Goal: Information Seeking & Learning: Compare options

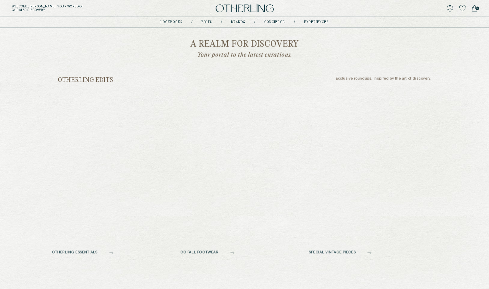
scroll to position [237, 0]
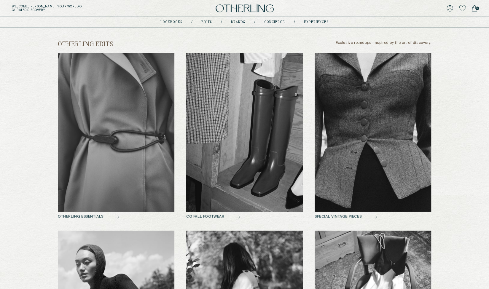
click at [369, 127] on img at bounding box center [373, 132] width 117 height 159
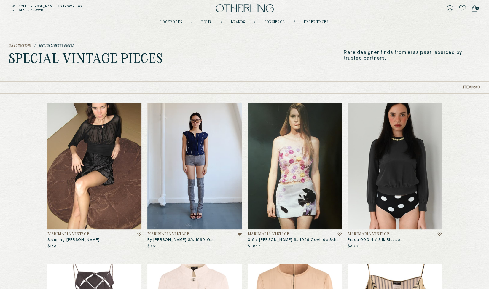
click at [205, 166] on img at bounding box center [194, 166] width 94 height 127
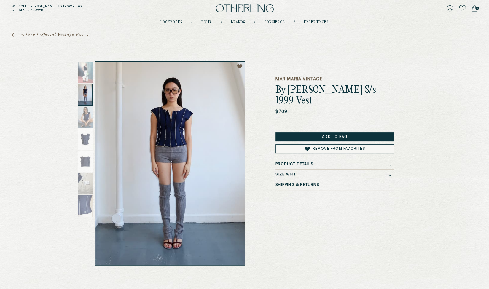
click at [88, 93] on div at bounding box center [85, 95] width 15 height 22
click at [179, 132] on img at bounding box center [170, 164] width 149 height 204
click at [181, 159] on img at bounding box center [170, 164] width 149 height 204
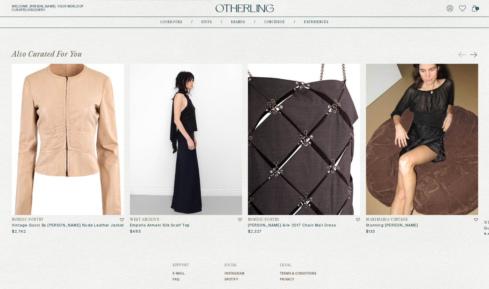
scroll to position [184, 0]
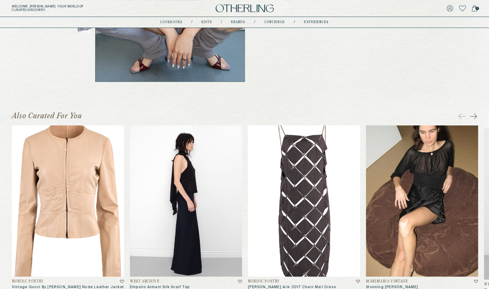
click at [473, 116] on icon at bounding box center [473, 116] width 7 height 7
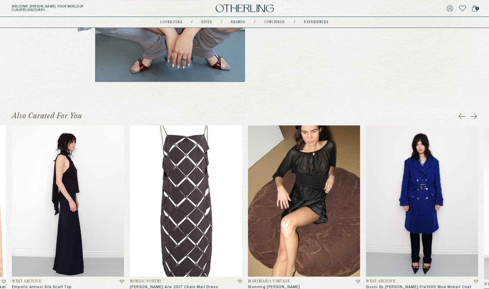
click at [473, 116] on icon at bounding box center [473, 116] width 7 height 7
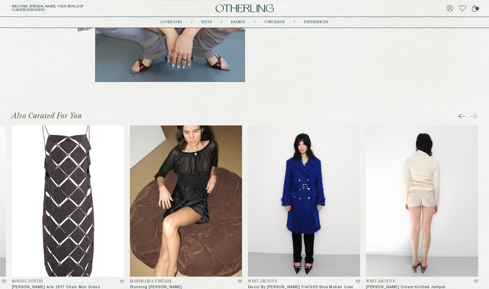
click at [401, 202] on img at bounding box center [422, 200] width 112 height 151
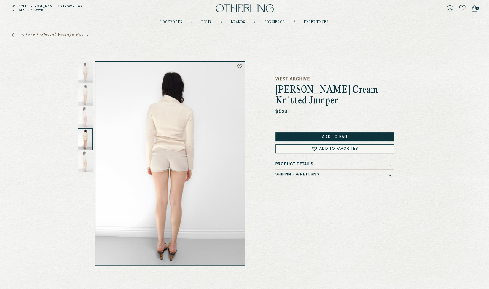
drag, startPoint x: 81, startPoint y: 133, endPoint x: 87, endPoint y: 149, distance: 16.5
click at [87, 149] on div at bounding box center [85, 139] width 15 height 22
click at [87, 163] on div at bounding box center [85, 162] width 15 height 22
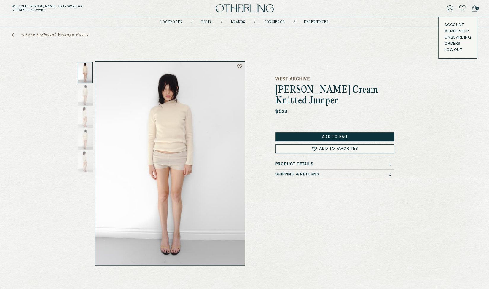
click at [228, 14] on div "Welcome, Amy . Your world of curated discovery. 0 Account Membership Onboarding…" at bounding box center [244, 8] width 489 height 17
click at [238, 8] on img at bounding box center [245, 8] width 58 height 8
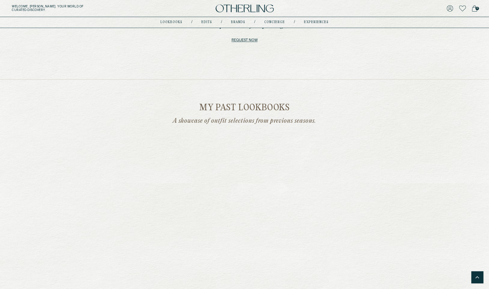
scroll to position [831, 0]
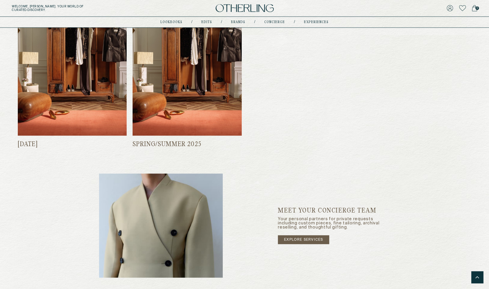
click at [181, 69] on img at bounding box center [187, 63] width 109 height 145
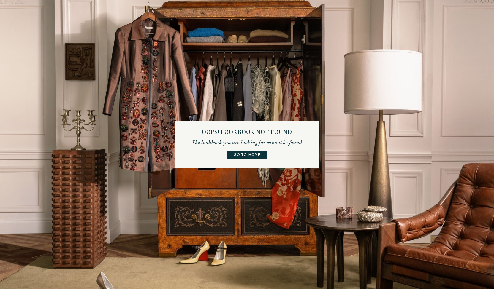
click at [249, 154] on link "Go to home" at bounding box center [246, 155] width 39 height 9
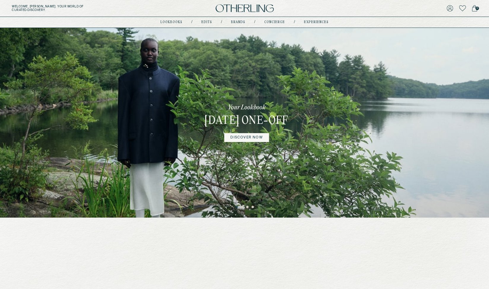
click at [251, 142] on link "DISCOVER NOW" at bounding box center [246, 137] width 44 height 9
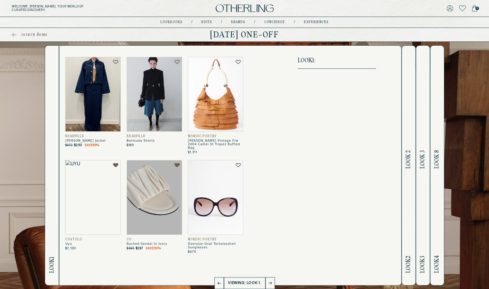
click at [409, 120] on h2 "Look 2 Look 2" at bounding box center [408, 166] width 7 height 240
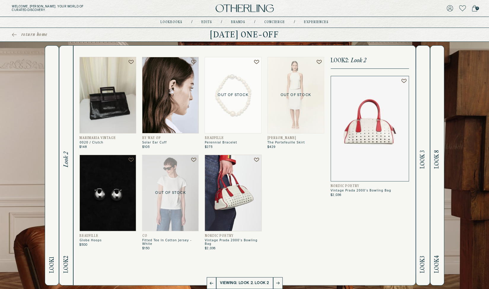
click at [227, 184] on img at bounding box center [233, 193] width 57 height 77
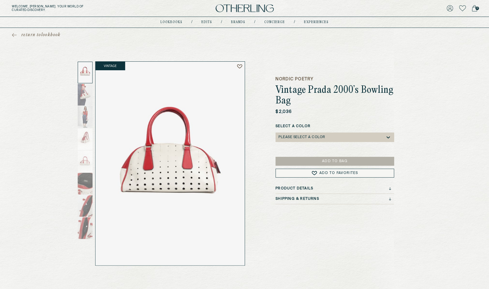
click at [238, 9] on img at bounding box center [245, 8] width 58 height 8
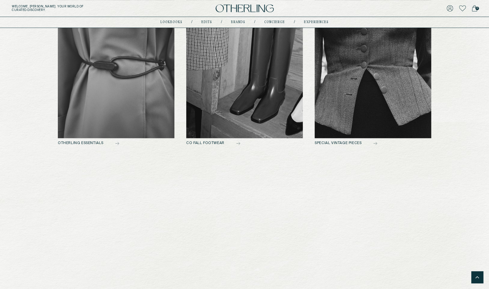
scroll to position [310, 0]
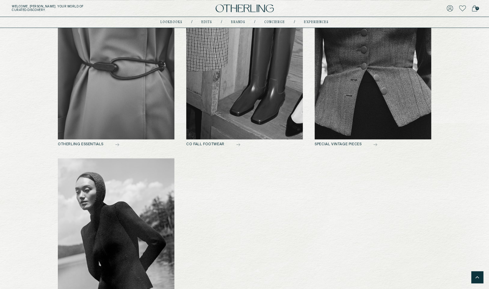
click at [218, 76] on img at bounding box center [244, 60] width 117 height 159
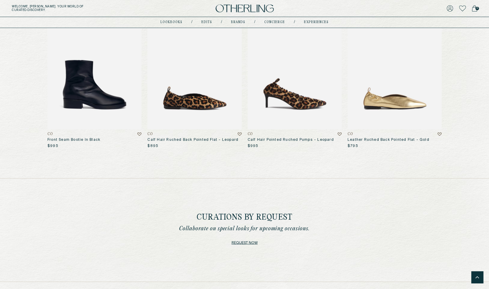
scroll to position [583, 0]
click at [201, 71] on img at bounding box center [194, 66] width 94 height 127
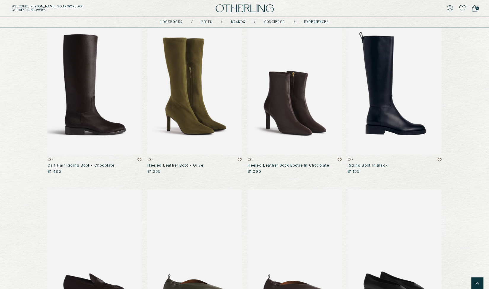
scroll to position [69, 0]
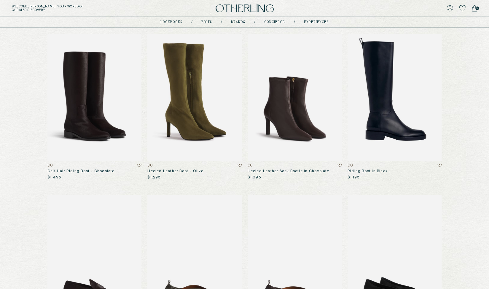
click at [67, 85] on img at bounding box center [94, 97] width 94 height 127
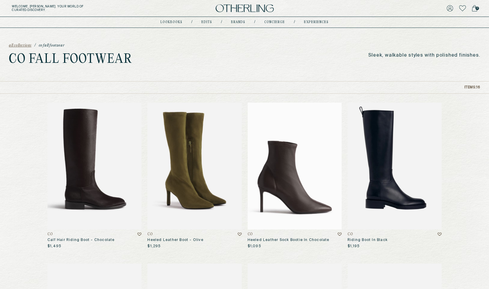
click at [278, 161] on img at bounding box center [295, 166] width 94 height 127
